Goal: Task Accomplishment & Management: Use online tool/utility

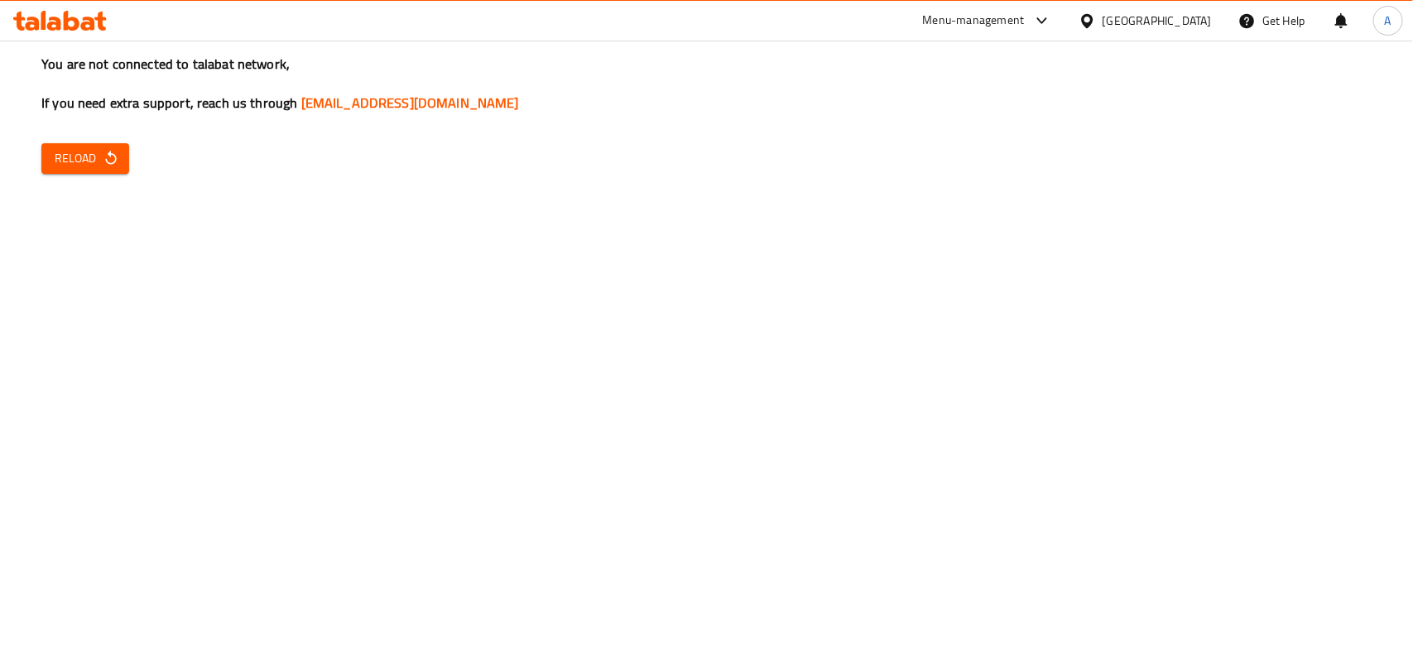
click at [1085, 15] on icon at bounding box center [1087, 20] width 17 height 17
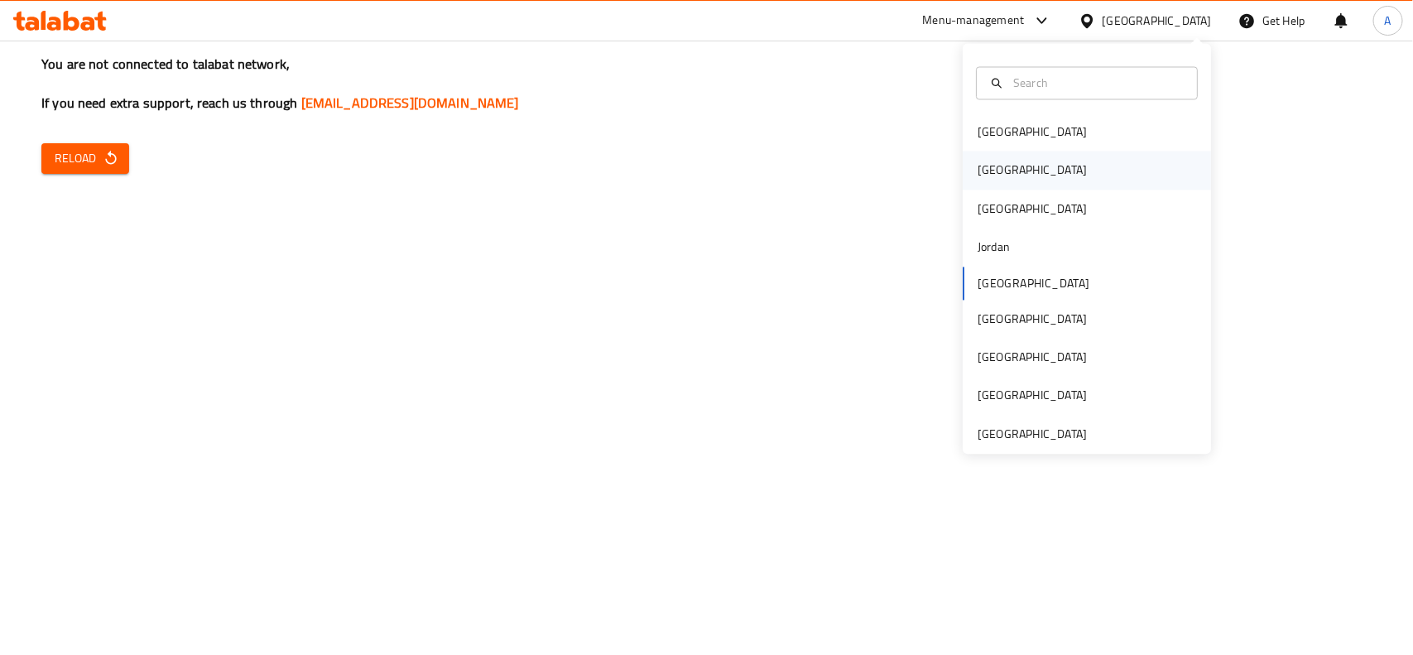
click at [1012, 178] on div "[GEOGRAPHIC_DATA]" at bounding box center [1087, 170] width 248 height 38
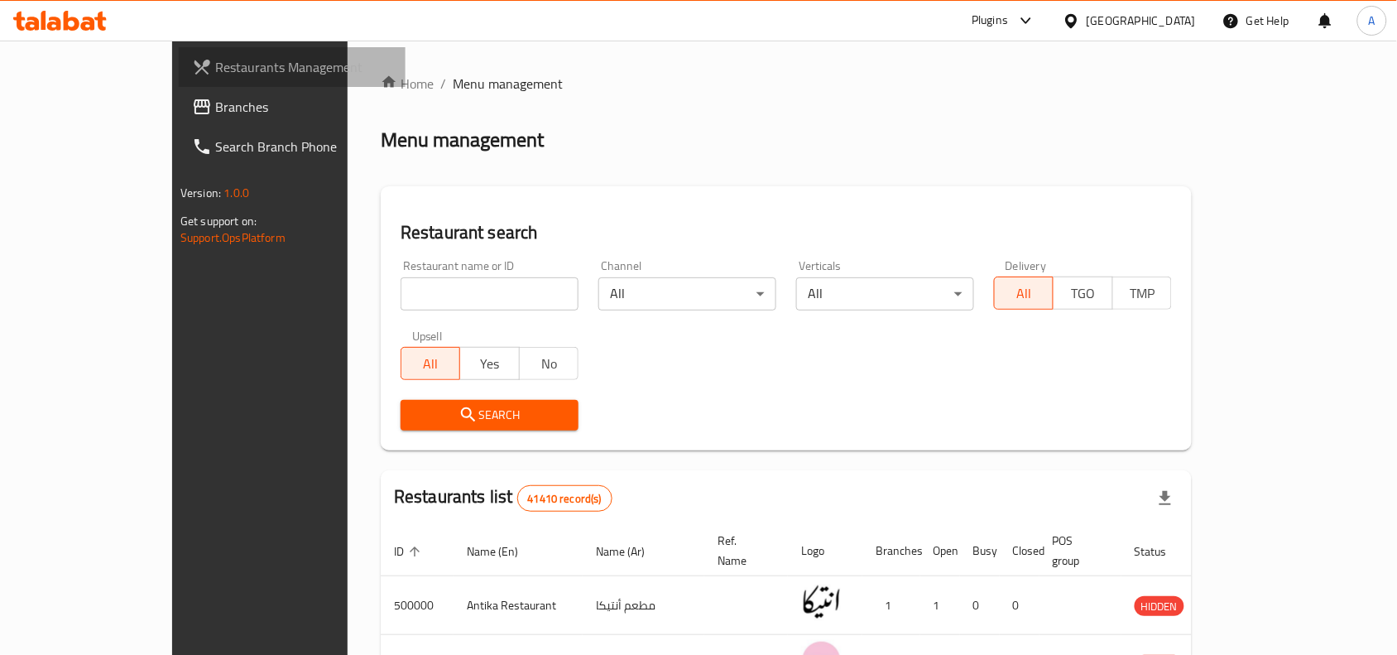
click at [215, 70] on span "Restaurants Management" at bounding box center [303, 67] width 177 height 20
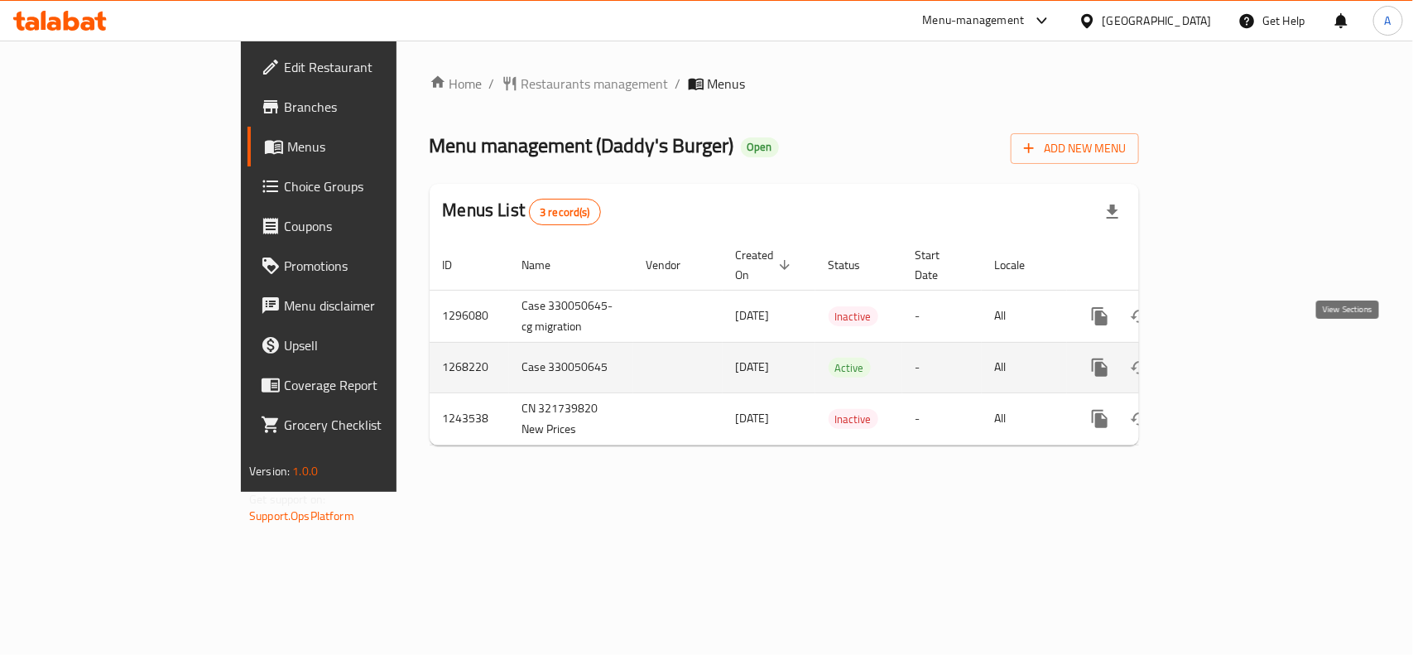
click at [1227, 360] on icon "enhanced table" at bounding box center [1219, 367] width 15 height 15
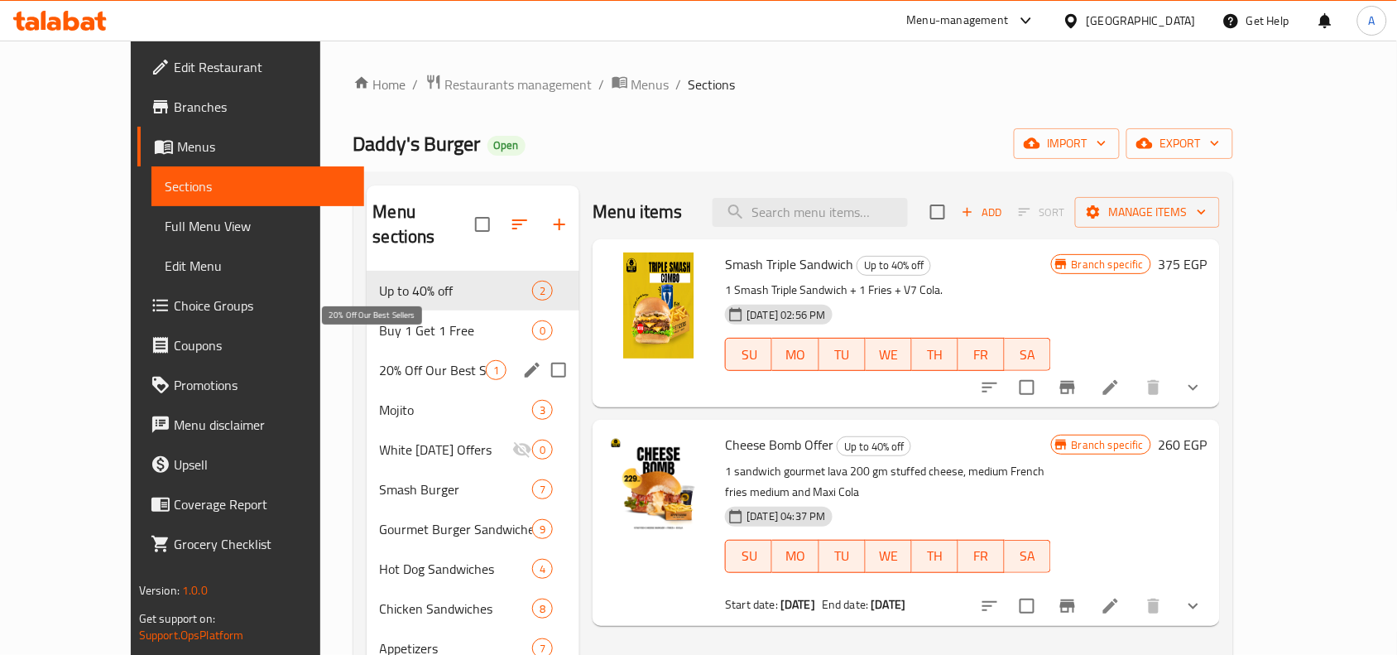
click at [380, 360] on span "20% Off Our Best Sellers" at bounding box center [433, 370] width 107 height 20
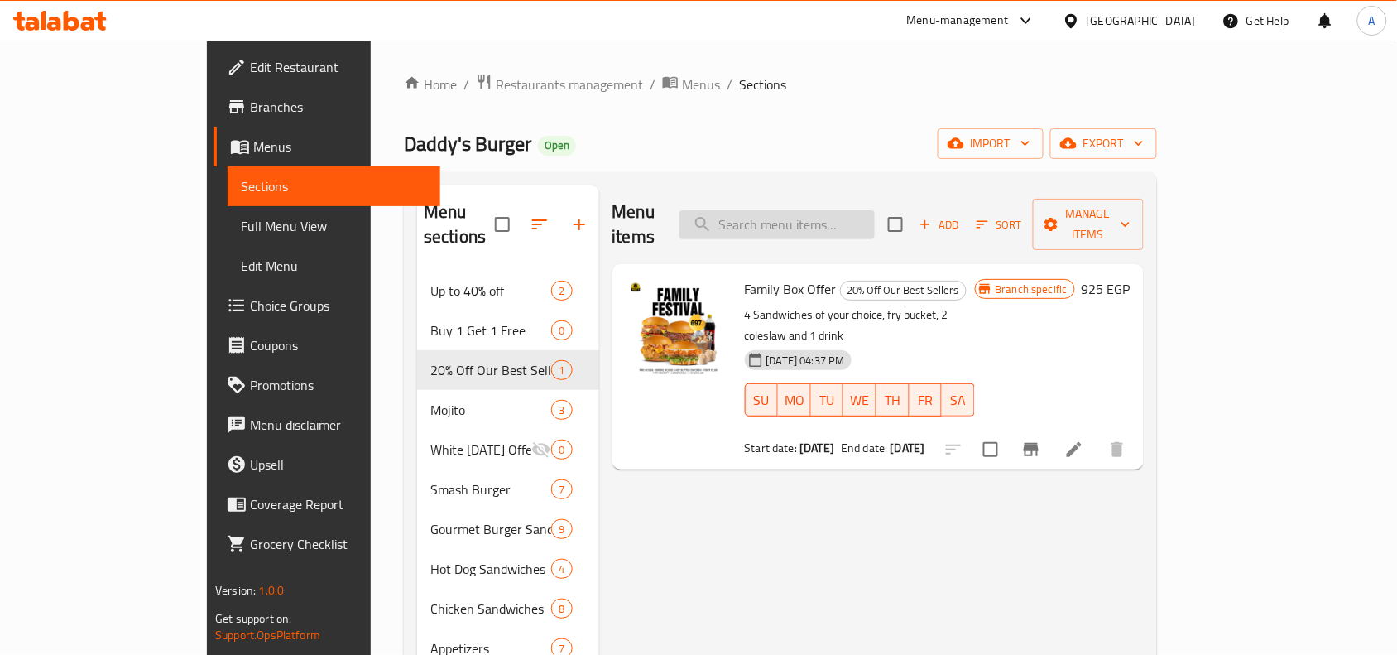
click at [845, 218] on input "search" at bounding box center [777, 224] width 195 height 29
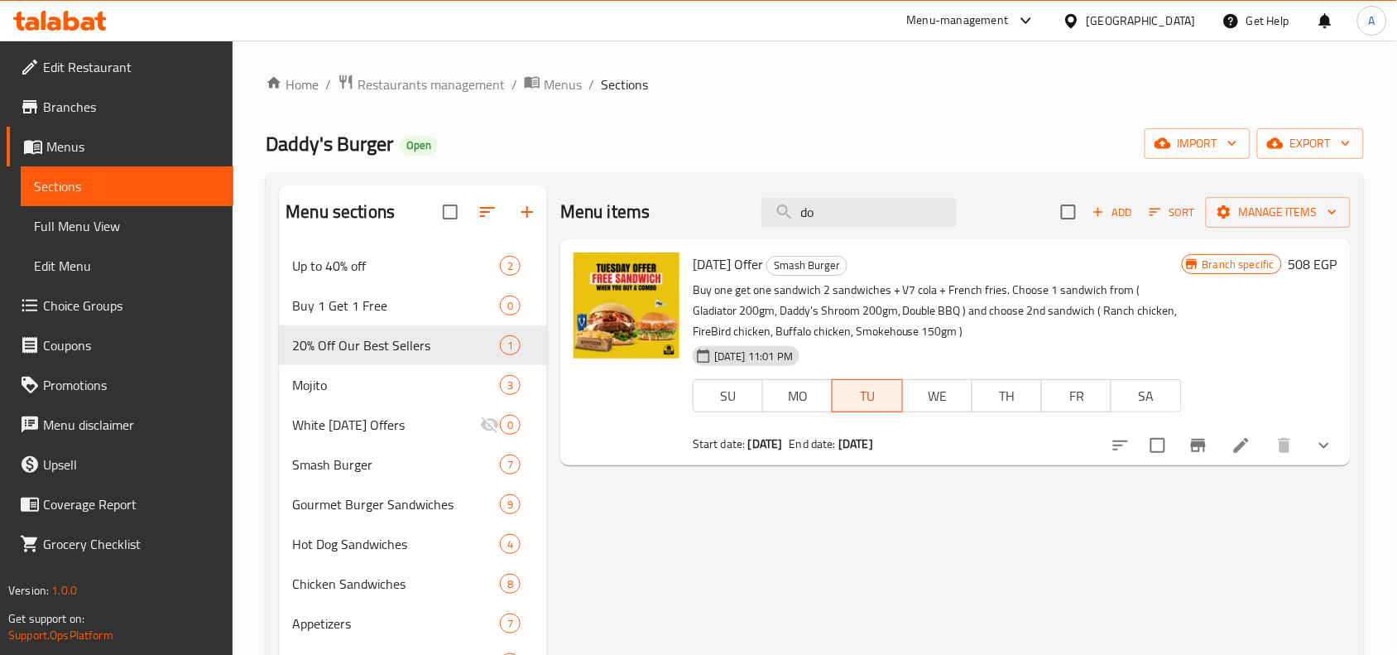
type input "d"
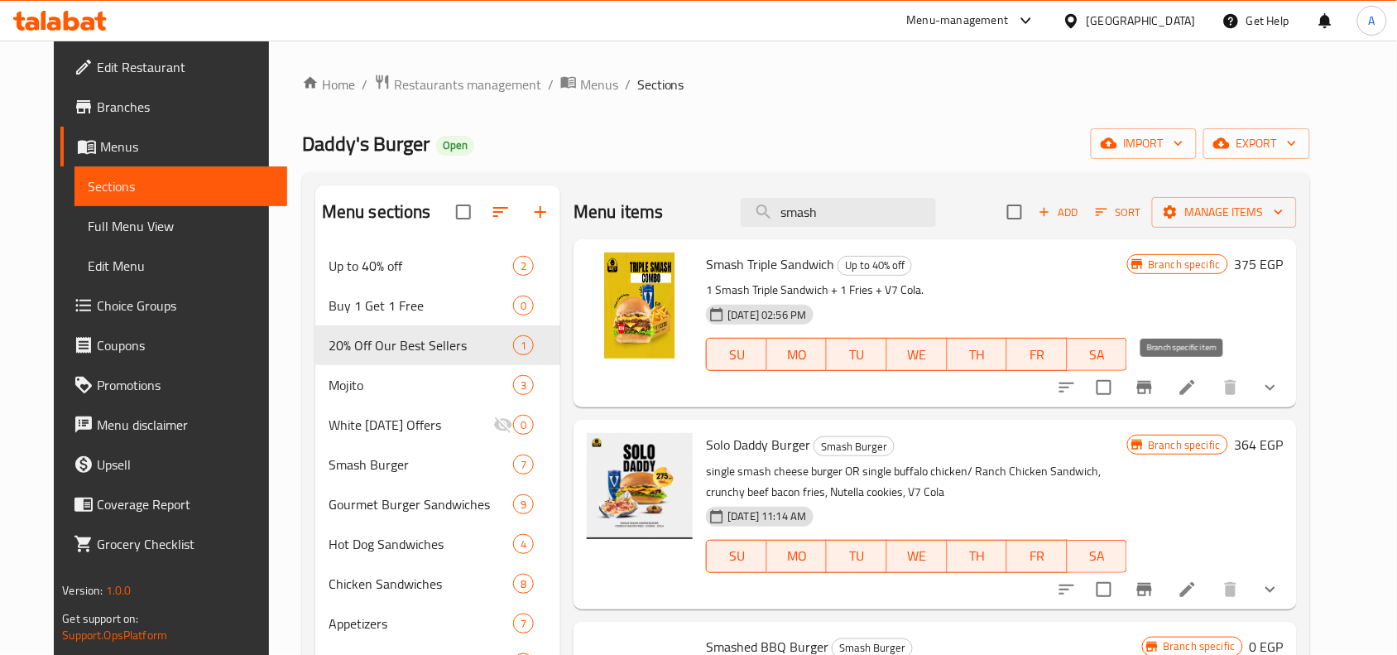
click at [1155, 378] on icon "Branch-specific-item" at bounding box center [1145, 387] width 20 height 20
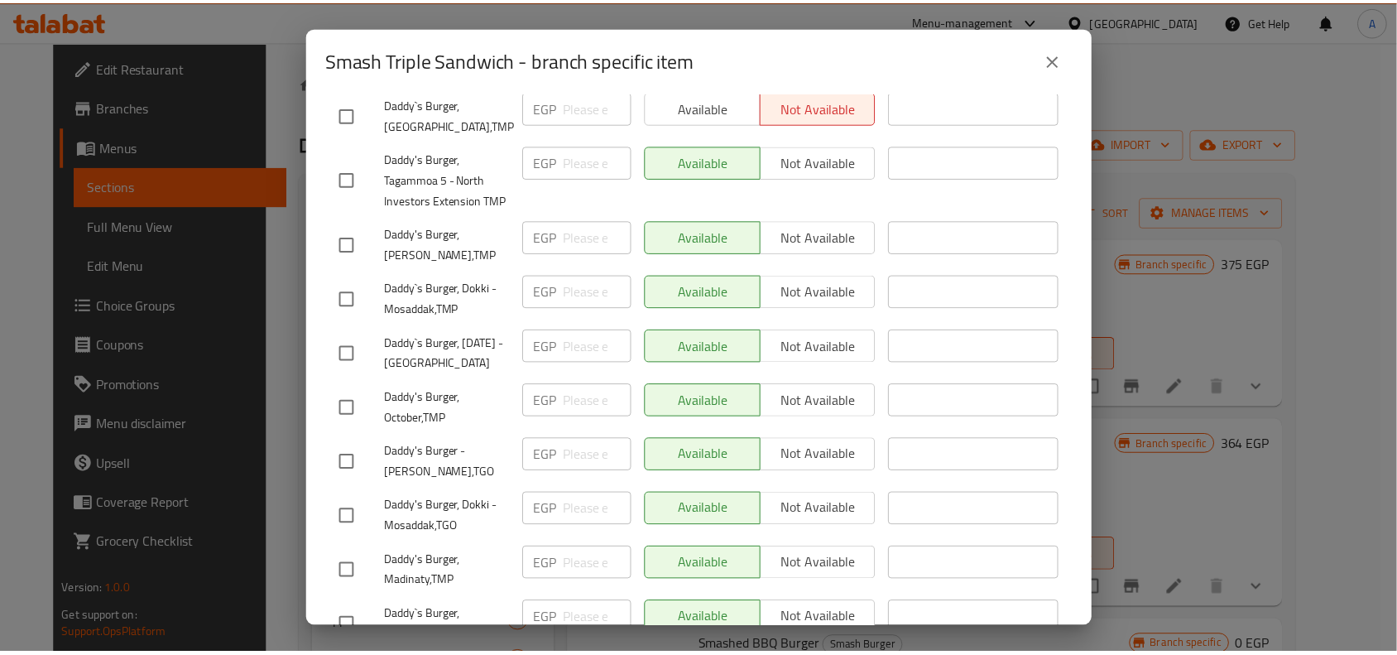
scroll to position [517, 0]
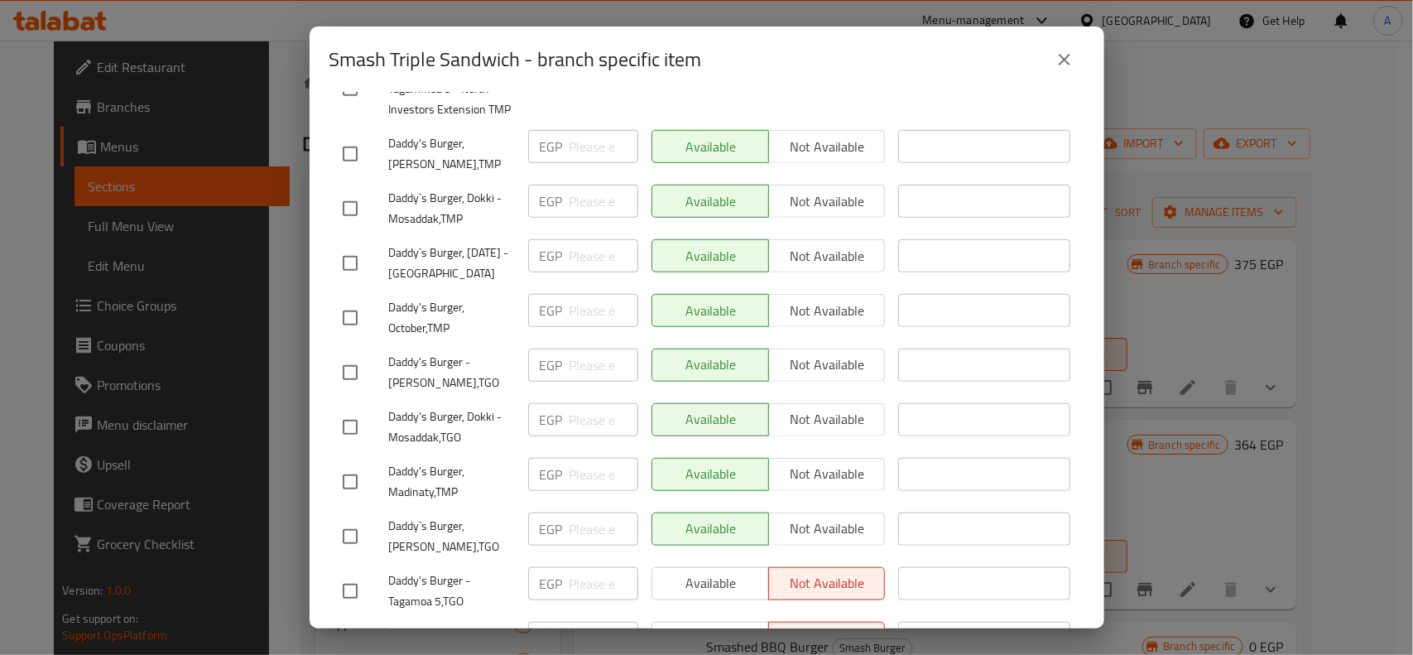
click at [1058, 64] on icon "close" at bounding box center [1065, 60] width 20 height 20
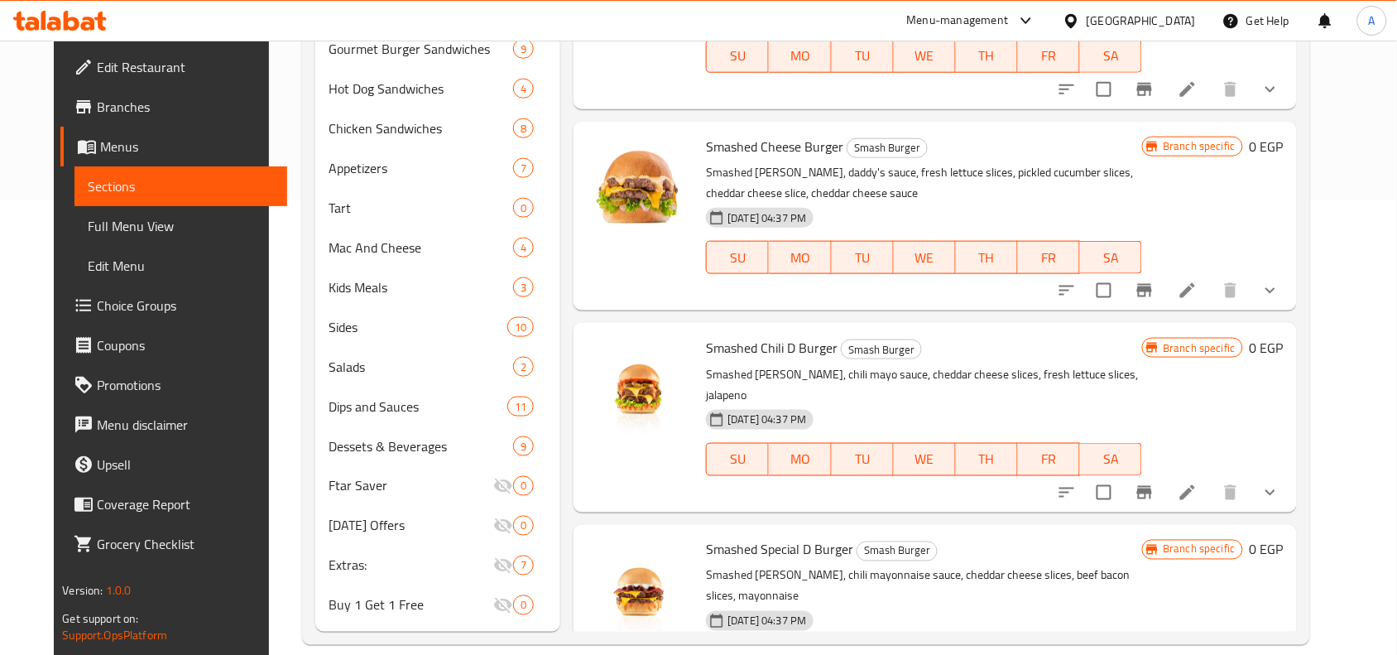
scroll to position [478, 0]
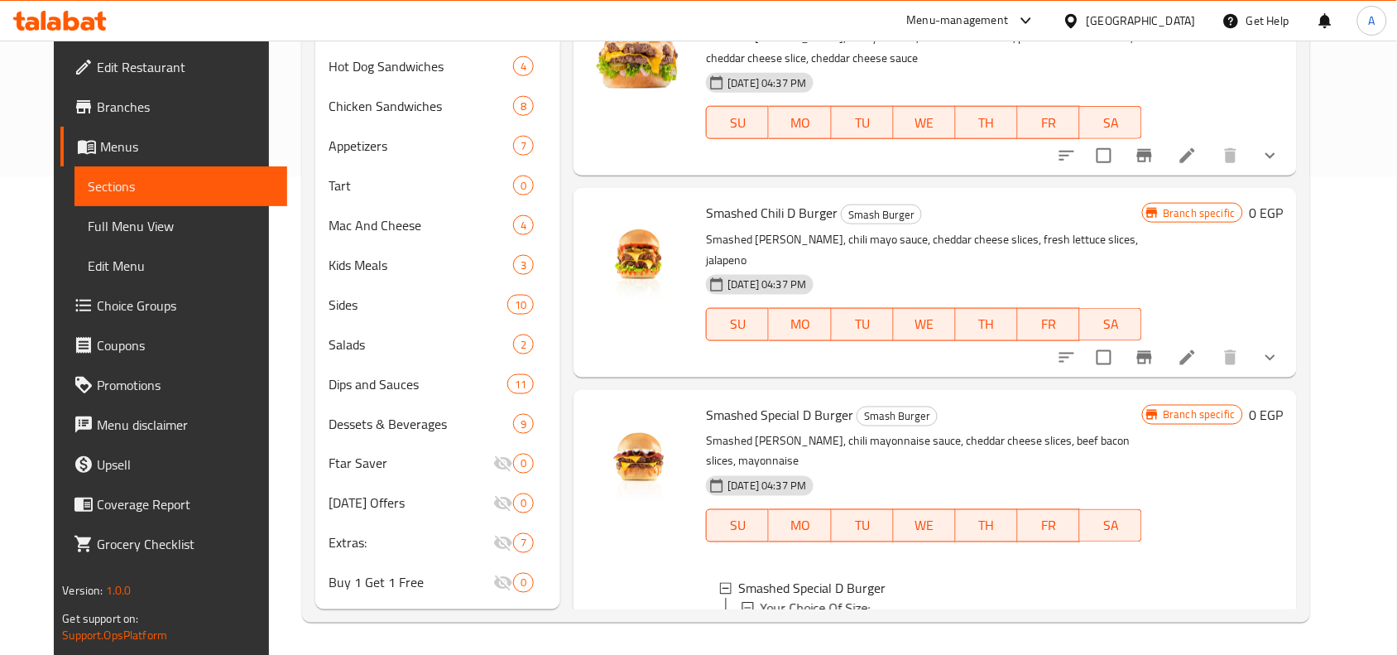
scroll to position [862, 0]
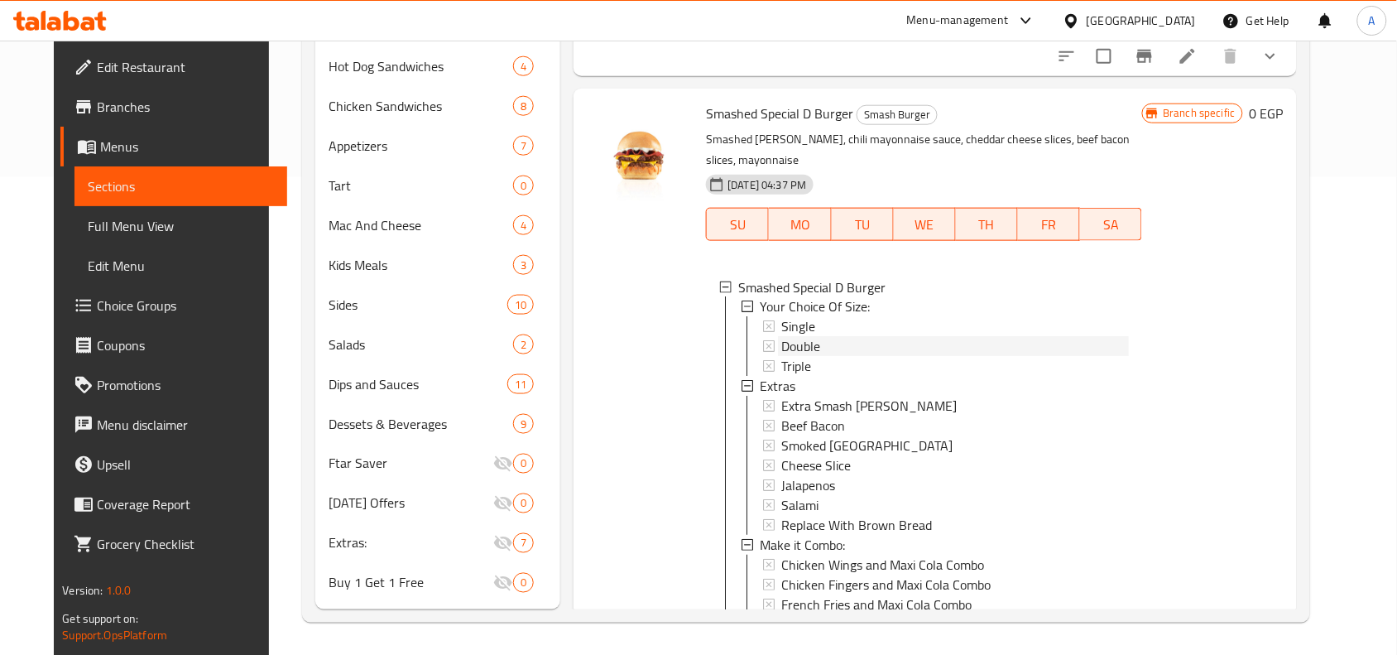
click at [763, 341] on icon at bounding box center [769, 347] width 12 height 12
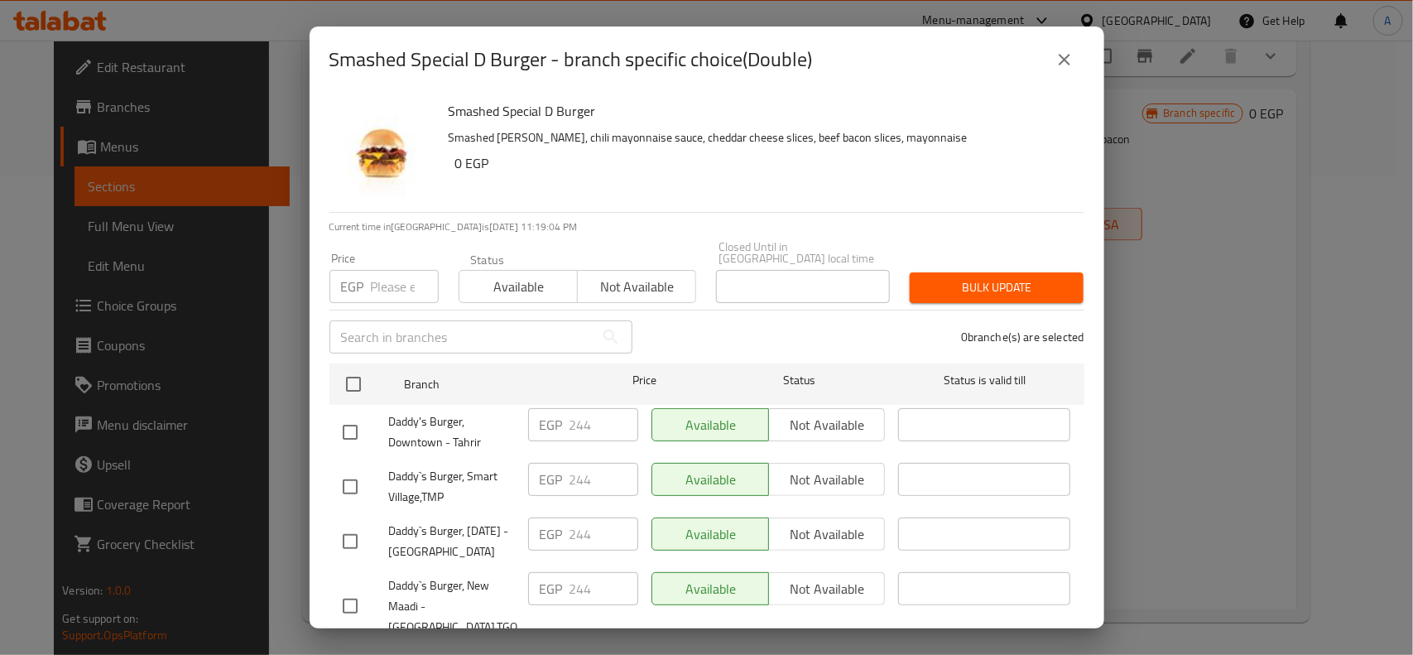
click at [1068, 60] on icon "close" at bounding box center [1065, 60] width 20 height 20
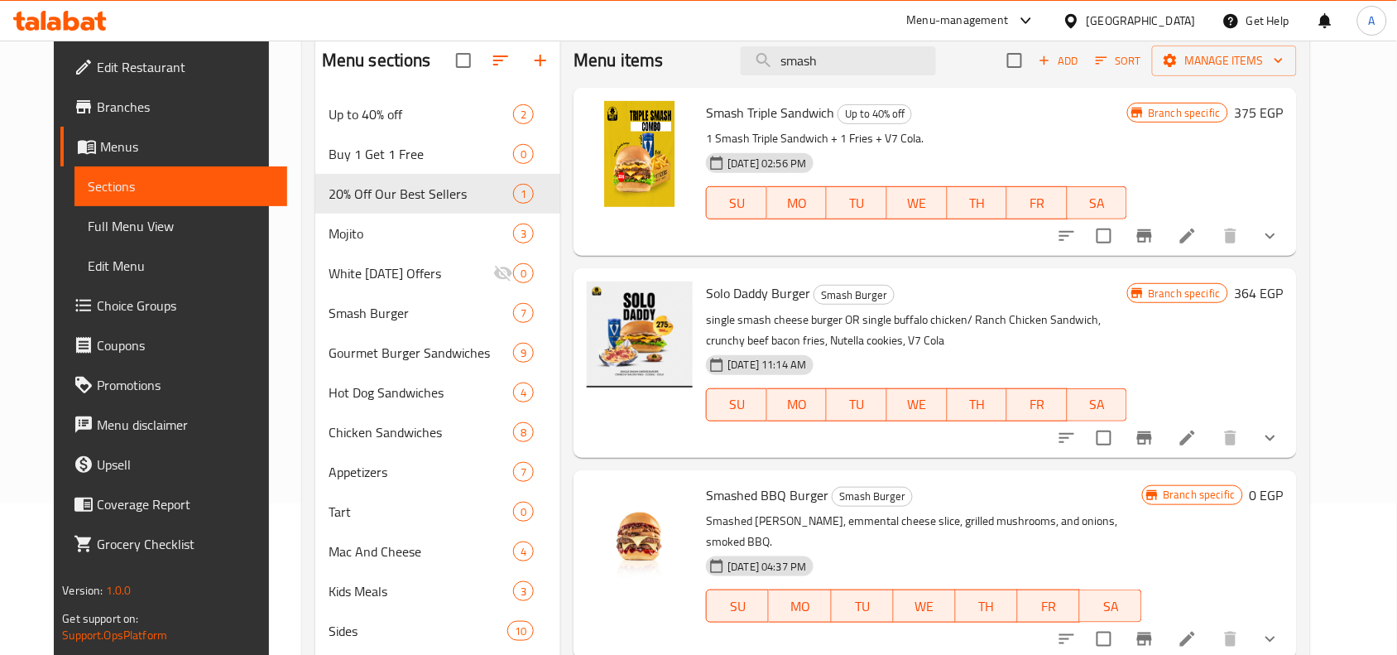
scroll to position [0, 0]
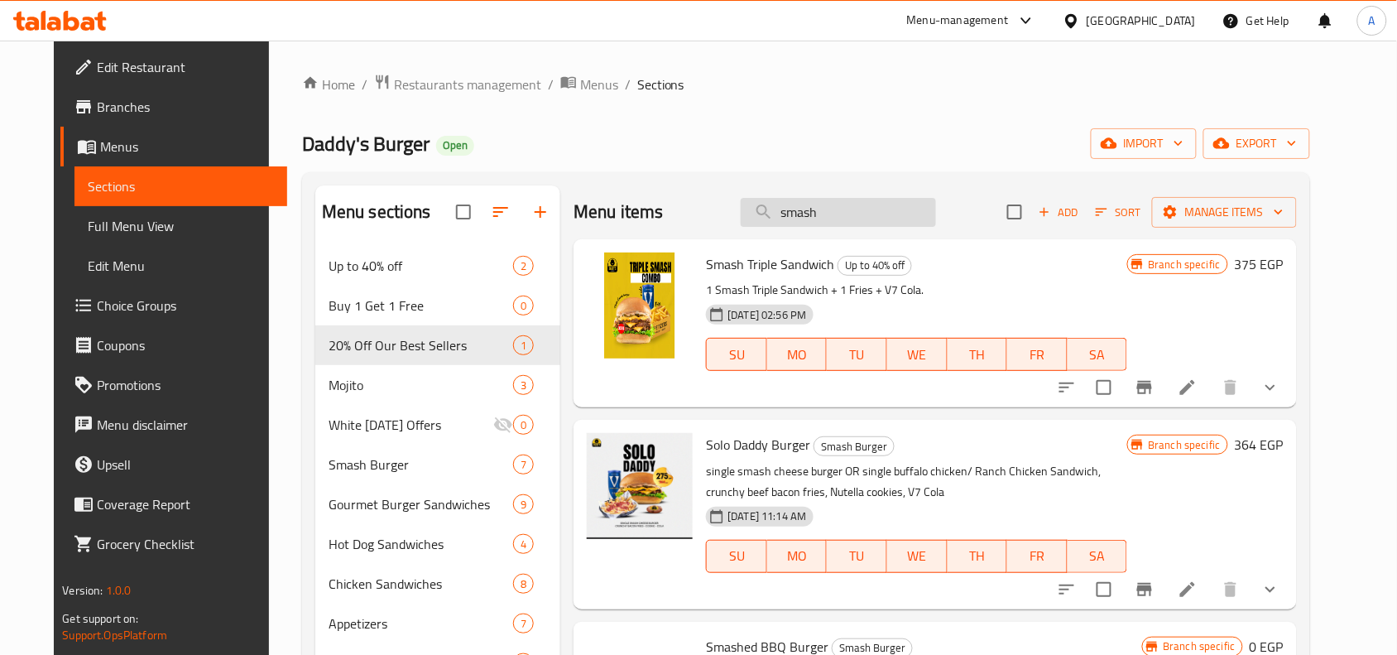
click at [866, 214] on input "smash" at bounding box center [838, 212] width 195 height 29
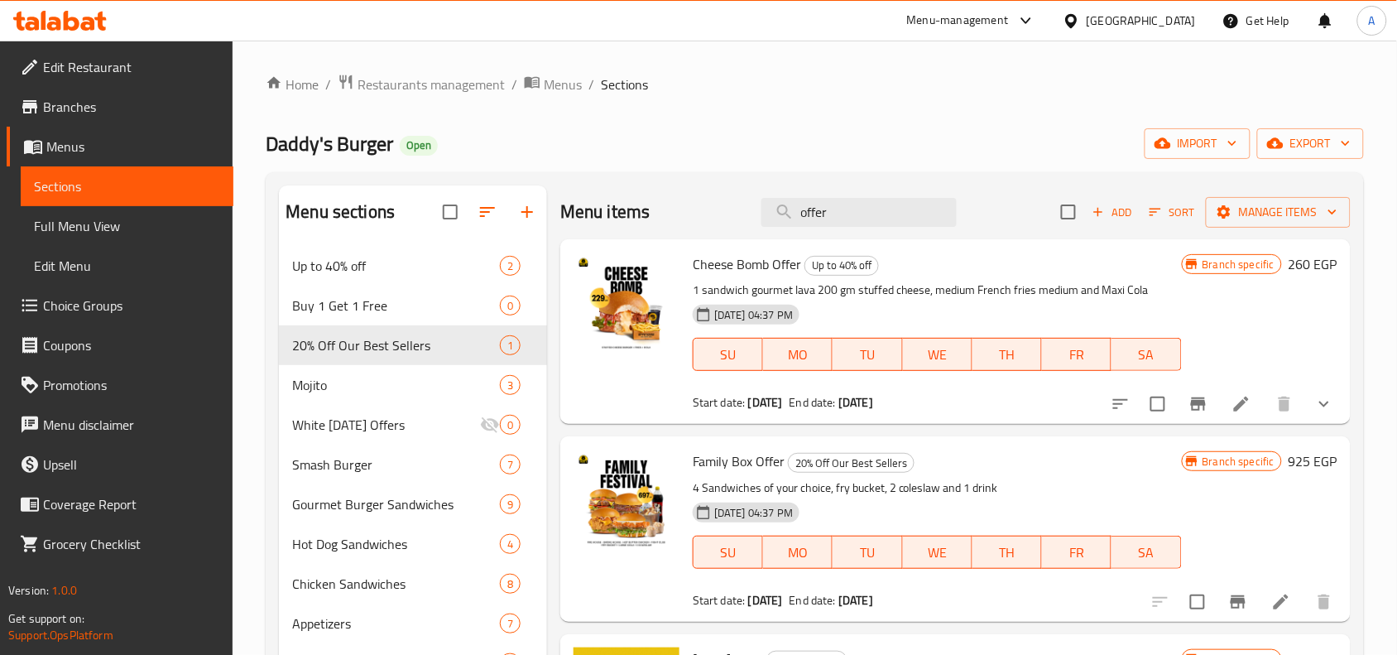
type input "offer"
click at [76, 106] on span "Branches" at bounding box center [131, 107] width 177 height 20
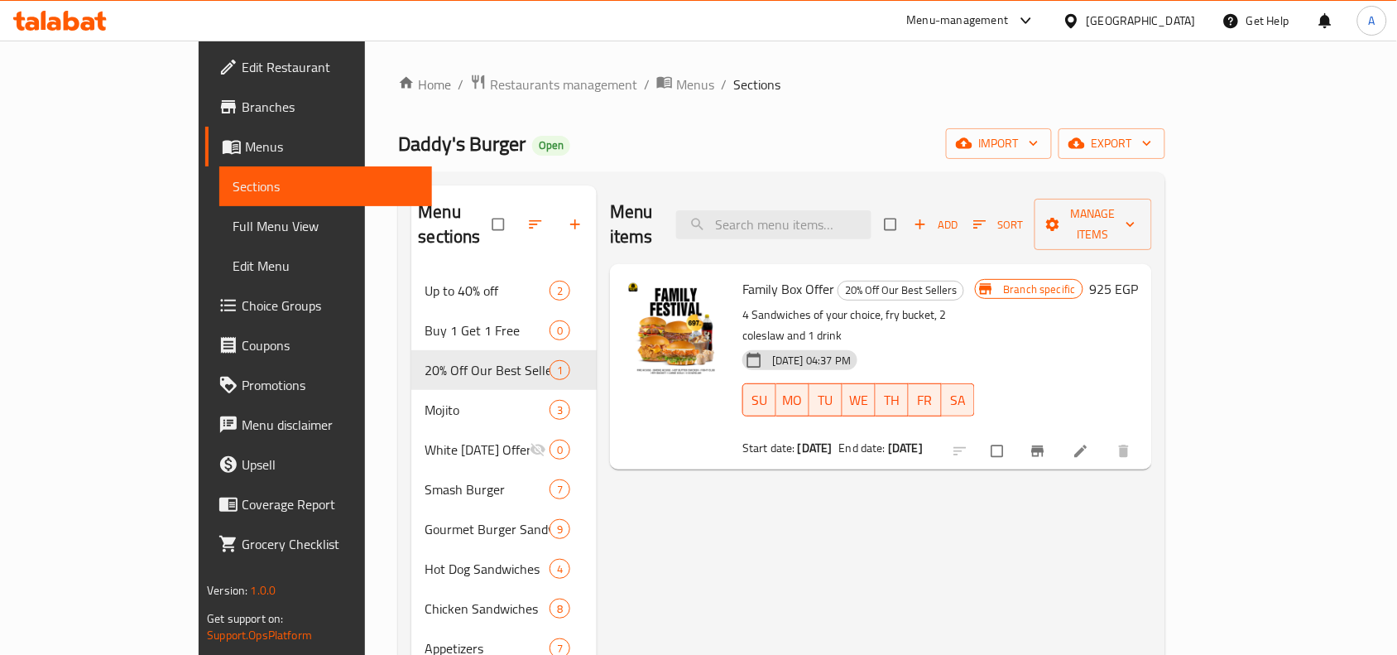
click at [1009, 17] on div "Menu-management" at bounding box center [958, 21] width 102 height 20
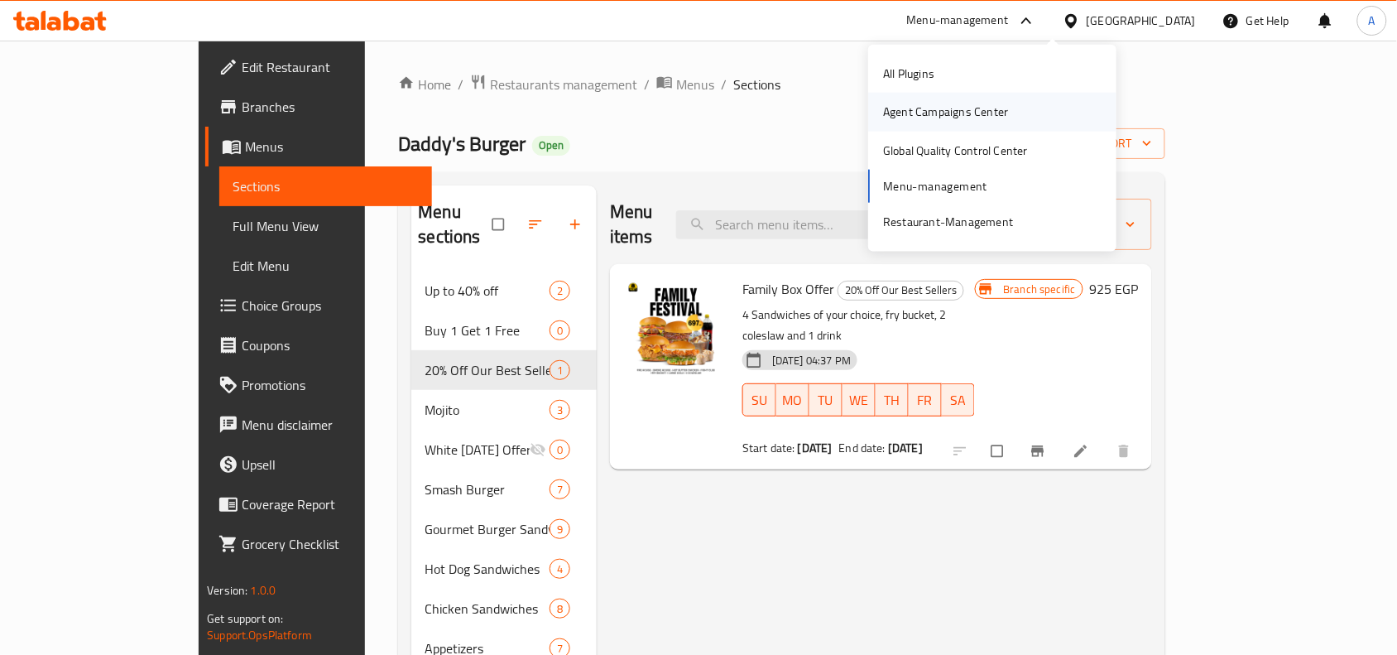
click at [953, 117] on div "Agent Campaigns Center" at bounding box center [945, 112] width 125 height 18
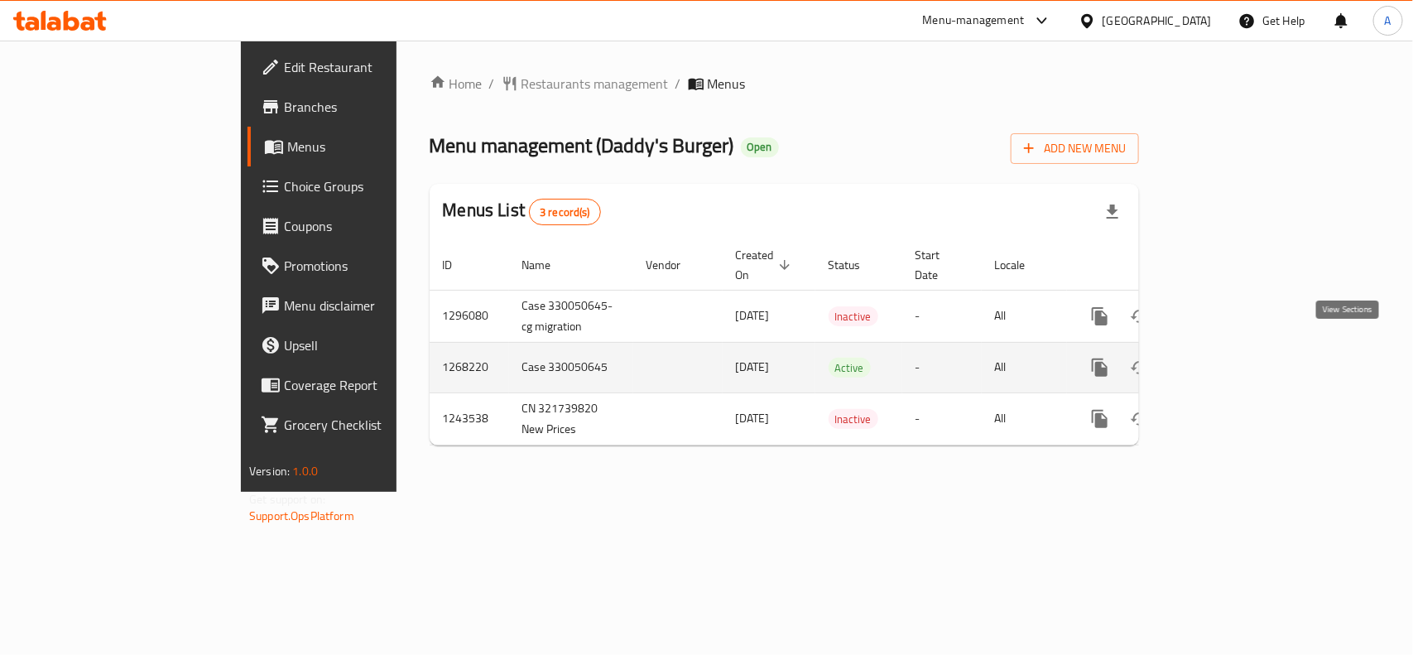
click at [1229, 358] on icon "enhanced table" at bounding box center [1219, 368] width 20 height 20
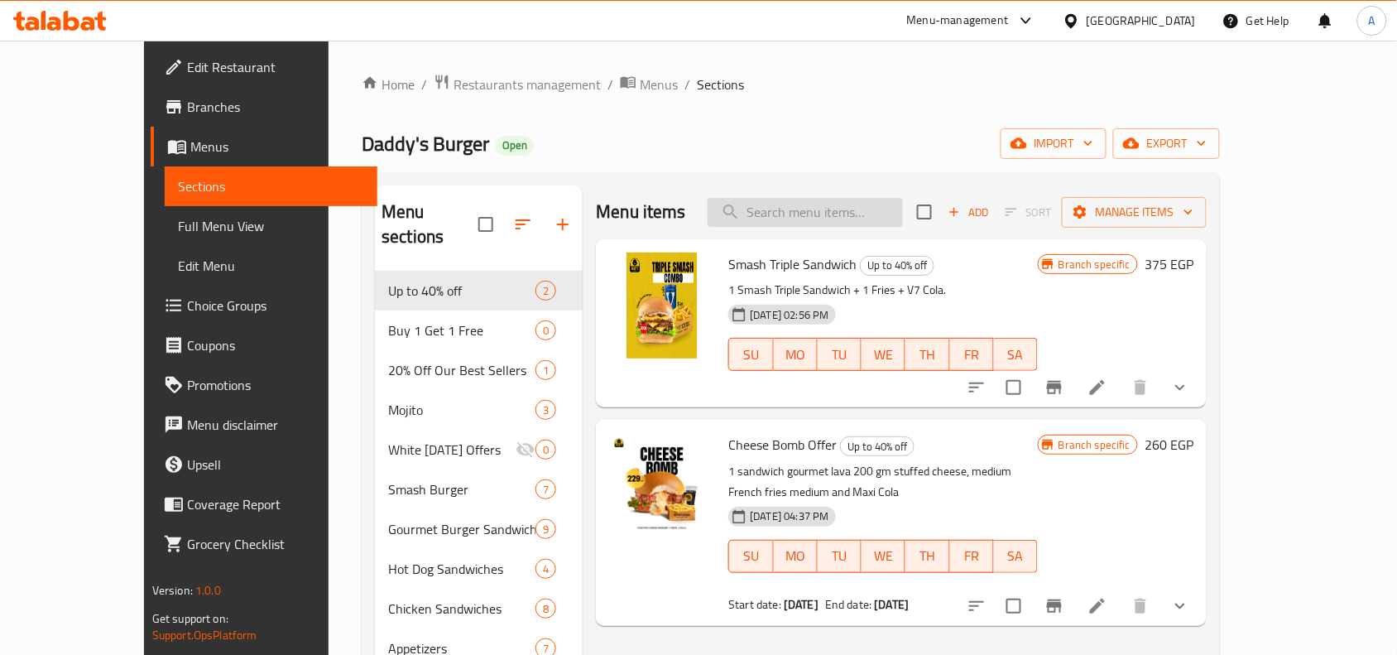
click at [859, 204] on input "search" at bounding box center [805, 212] width 195 height 29
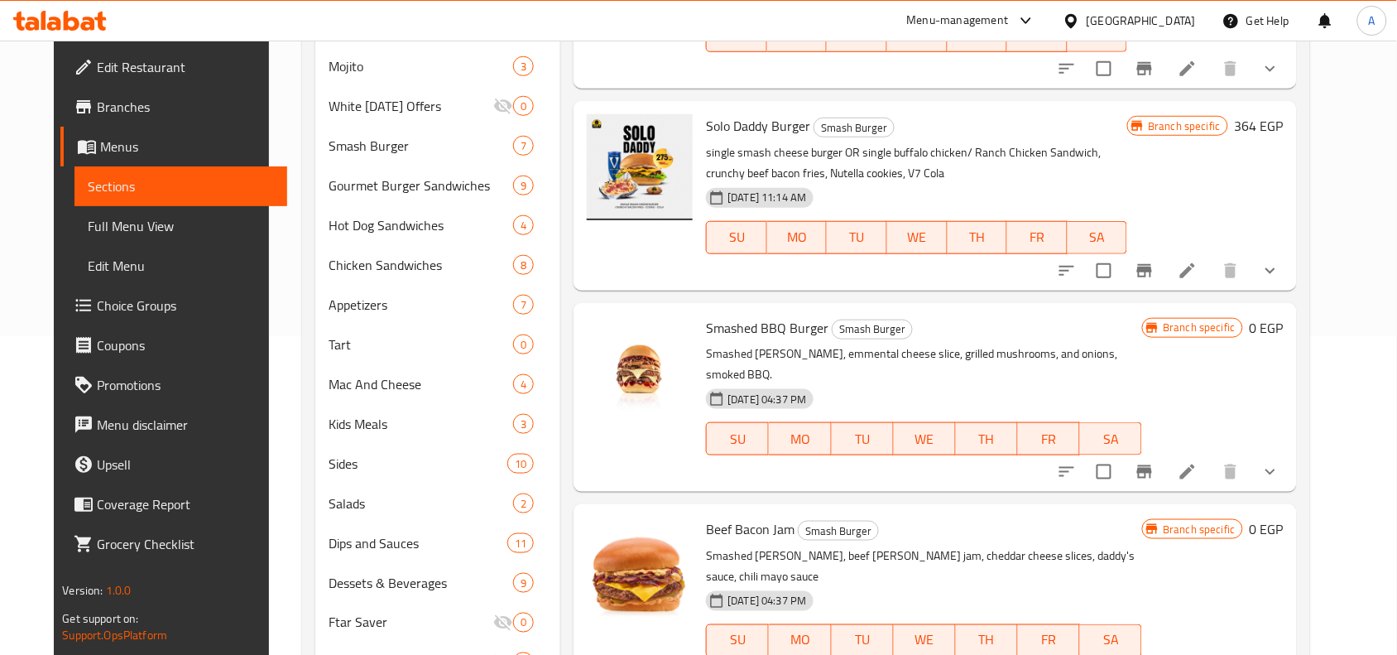
scroll to position [271, 0]
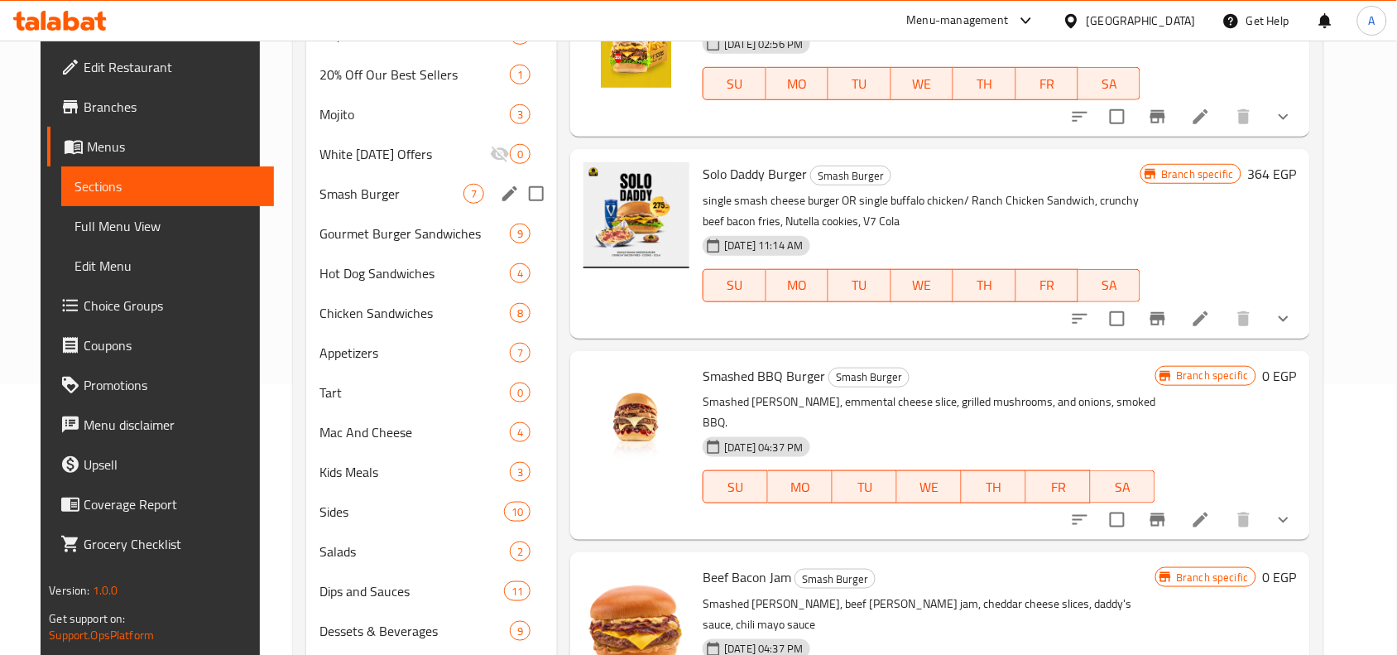
type input "smash"
click at [310, 175] on div "Smash Burger 7" at bounding box center [431, 194] width 251 height 40
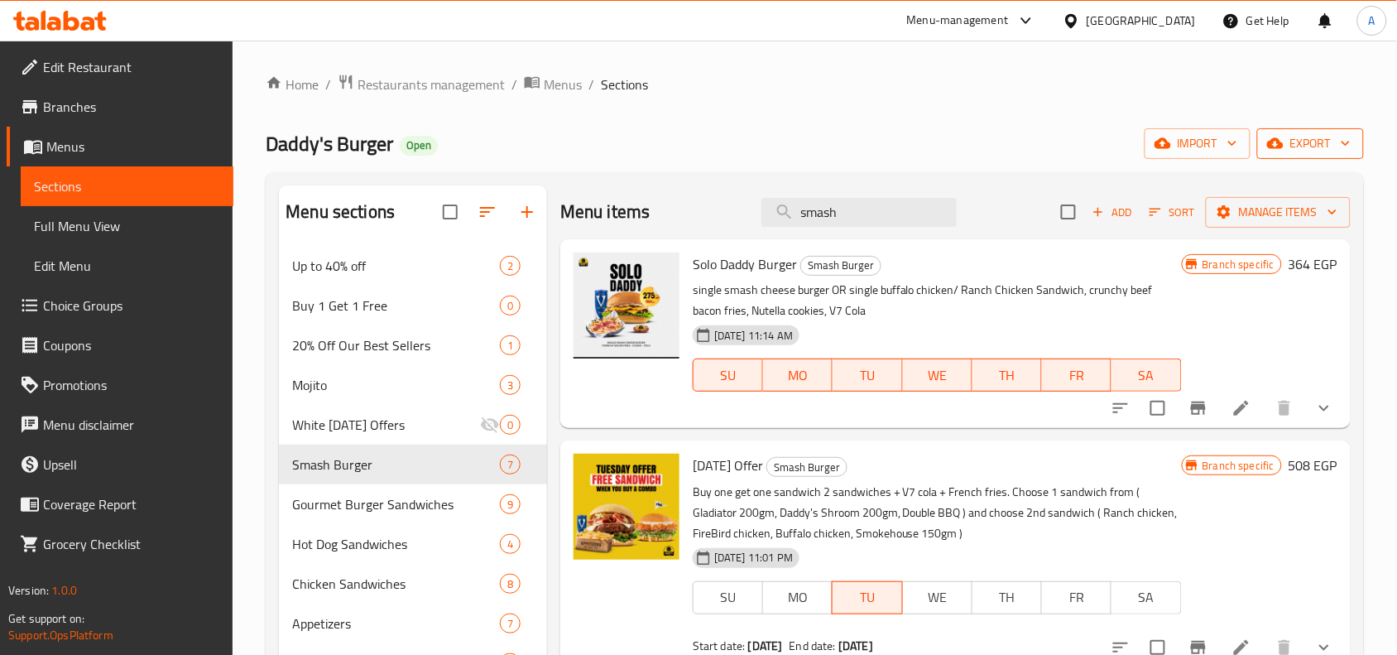
click at [1301, 147] on span "export" at bounding box center [1311, 143] width 80 height 21
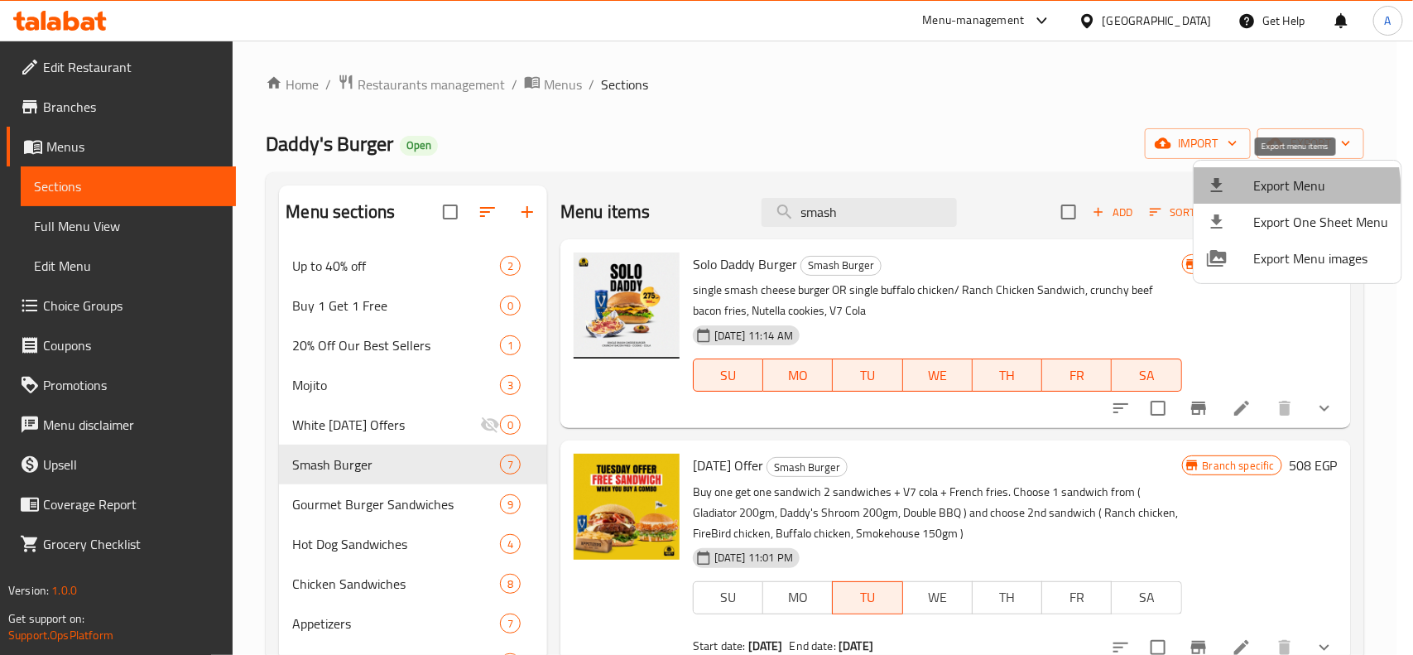
click at [1261, 190] on span "Export Menu" at bounding box center [1320, 186] width 135 height 20
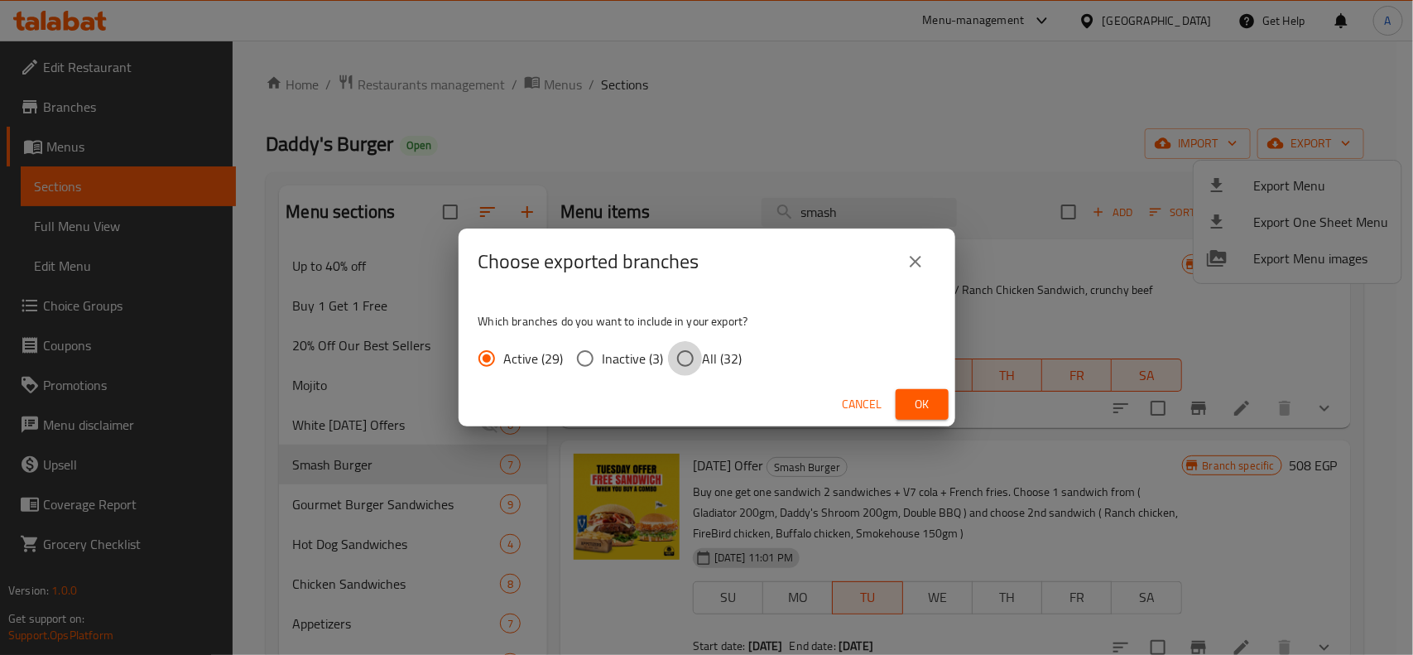
click at [694, 363] on input "All (32)" at bounding box center [685, 358] width 35 height 35
radio input "true"
click at [909, 402] on span "Ok" at bounding box center [922, 404] width 26 height 21
